Goal: Check status

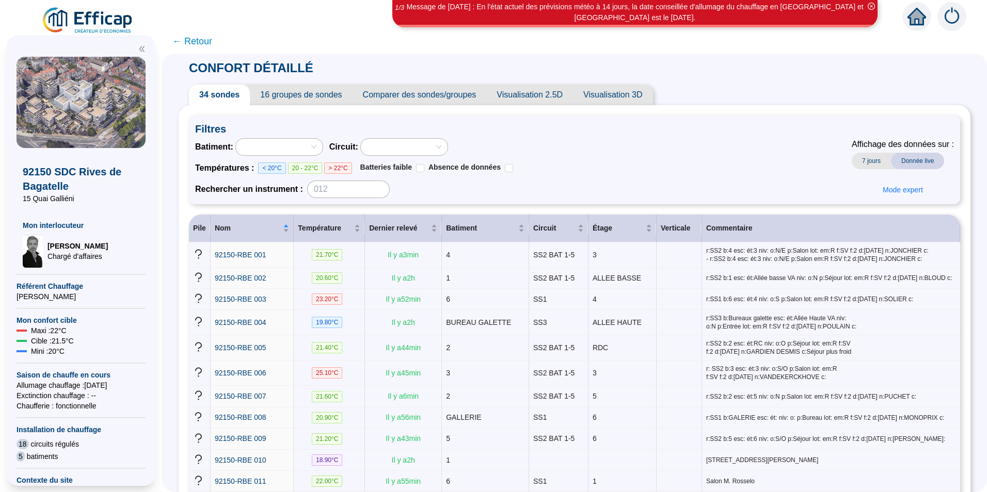
click at [197, 48] on span "← Retour" at bounding box center [192, 41] width 40 height 14
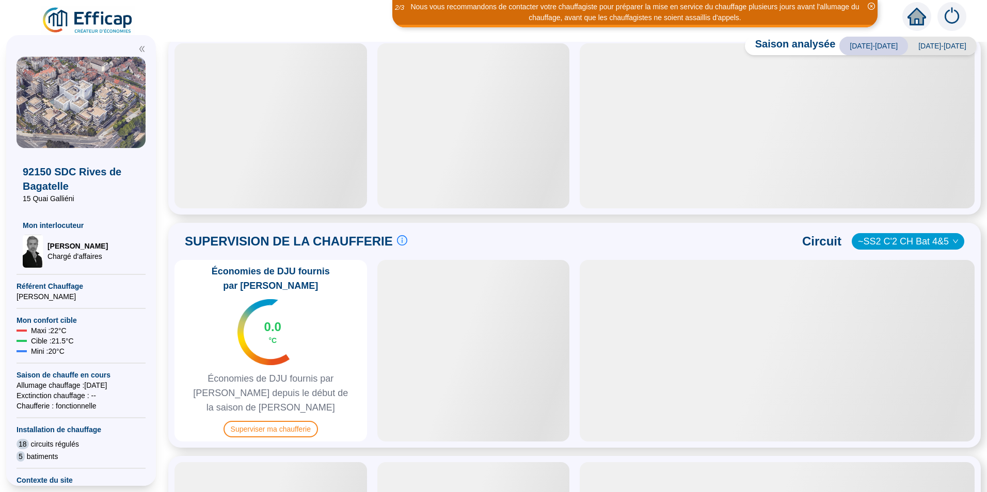
scroll to position [258, 0]
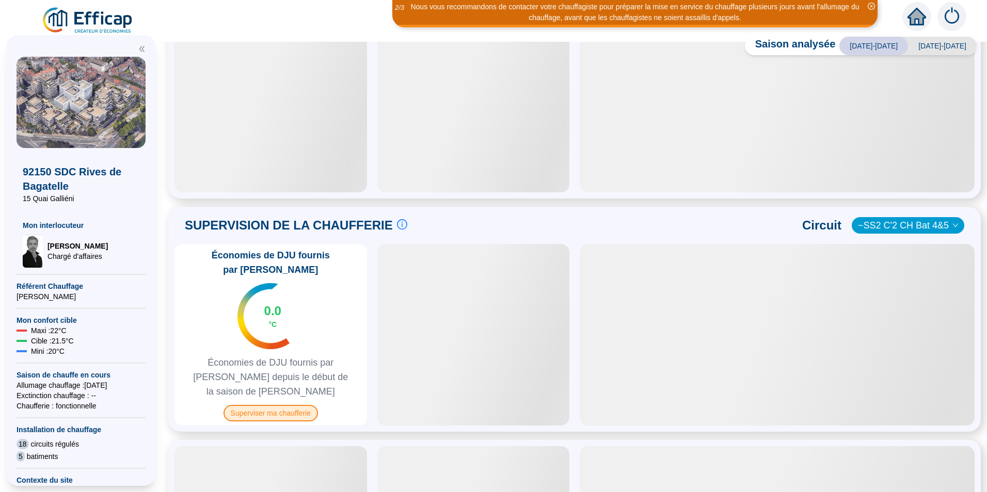
click at [288, 405] on span "Superviser ma chaufferie" at bounding box center [270, 413] width 94 height 17
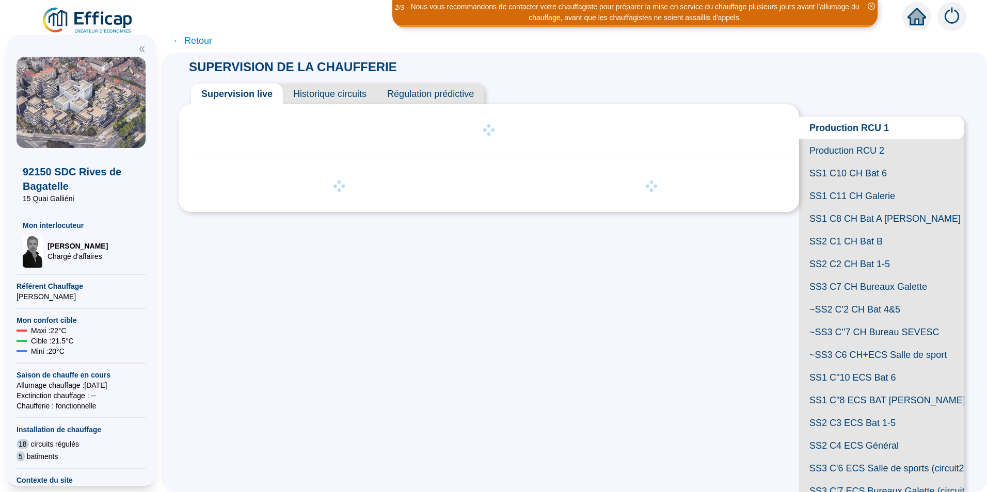
click at [811, 230] on span "SS1 C8 CH Bat A [PERSON_NAME]" at bounding box center [881, 218] width 165 height 23
